Goal: Find specific page/section: Find specific page/section

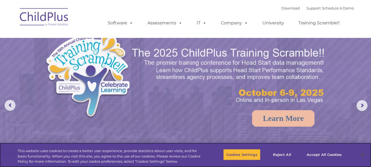
select select "MEDIUM"
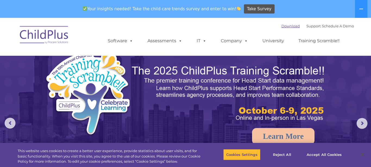
click at [281, 27] on link "Download" at bounding box center [290, 26] width 18 height 4
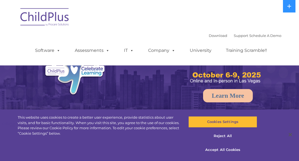
select select "MEDIUM"
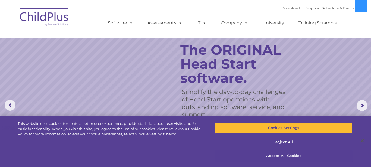
click at [270, 157] on button "Accept All Cookies" at bounding box center [283, 156] width 137 height 11
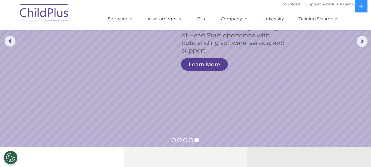
scroll to position [65, 0]
